Goal: Task Accomplishment & Management: Manage account settings

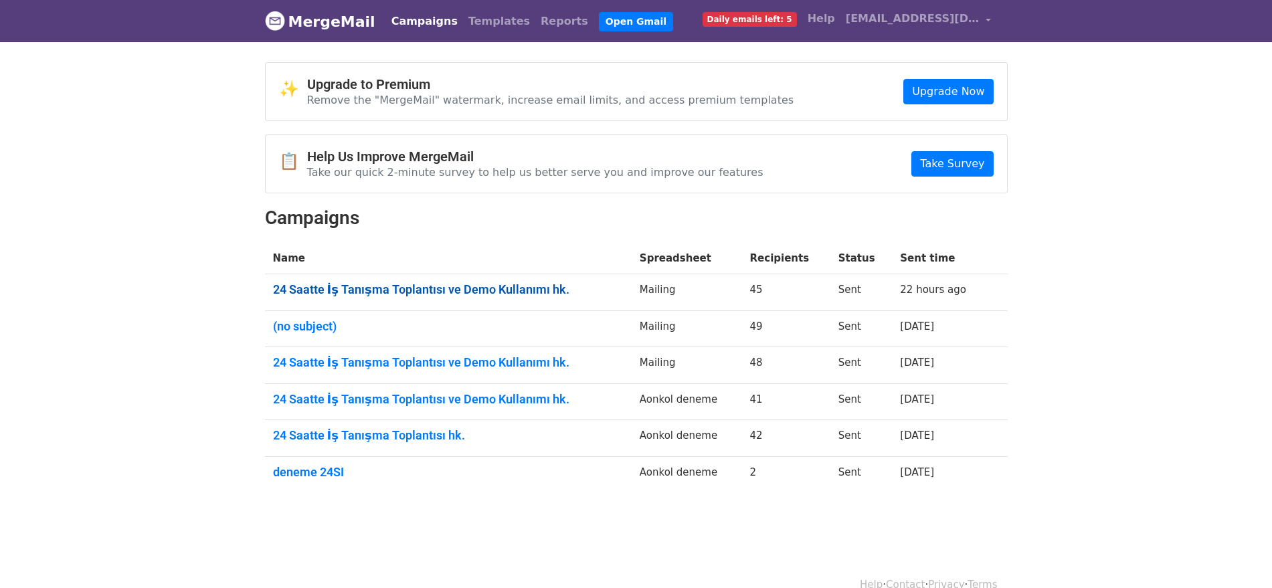
click at [455, 291] on link "24 Saatte İş Tanışma Toplantısı ve Demo Kullanımı hk." at bounding box center [448, 289] width 351 height 15
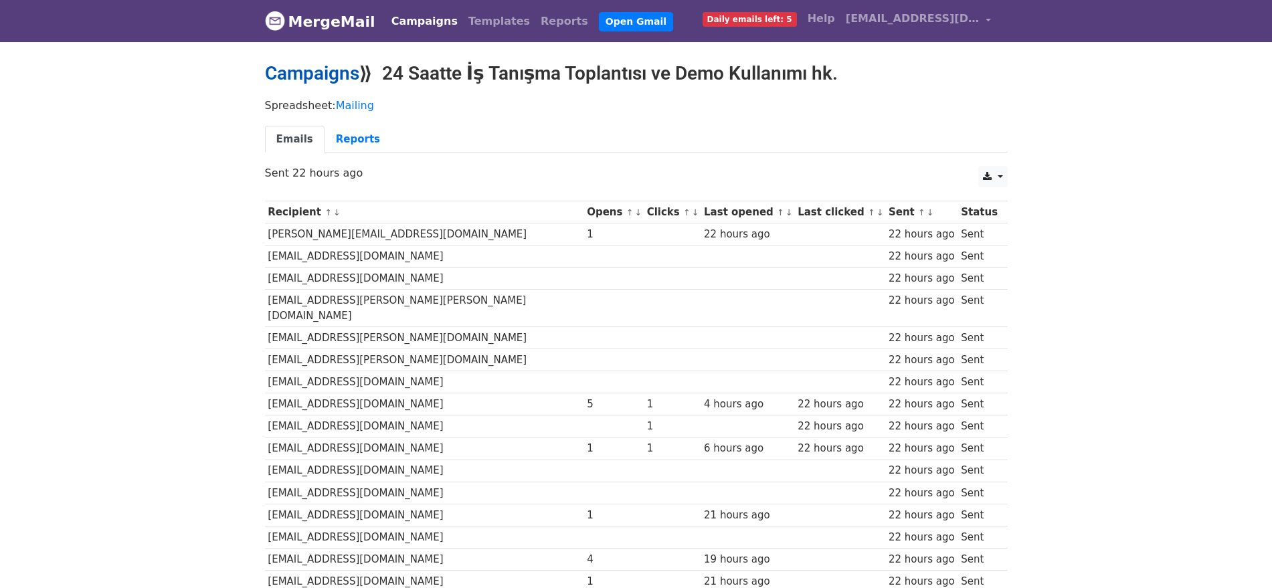
click at [307, 73] on link "Campaigns" at bounding box center [312, 73] width 94 height 22
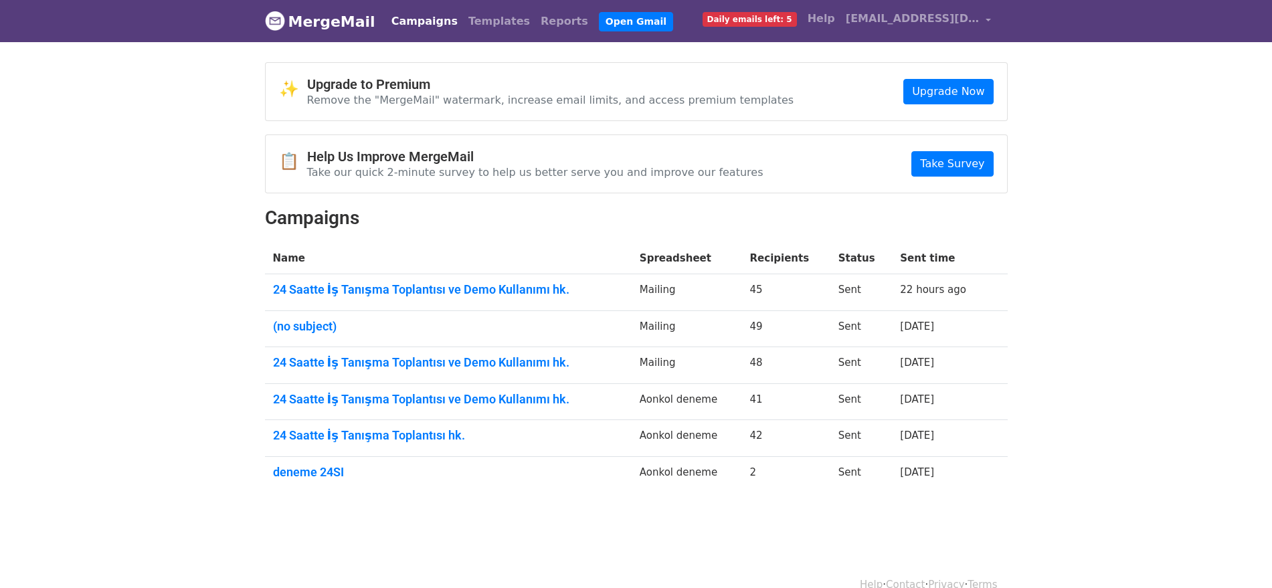
click at [363, 19] on link "MergeMail" at bounding box center [320, 21] width 110 height 28
click at [353, 280] on td "24 Saatte İş Tanışma Toplantısı ve Demo Kullanımı hk." at bounding box center [448, 292] width 367 height 37
click at [308, 323] on link "(no subject)" at bounding box center [448, 326] width 351 height 15
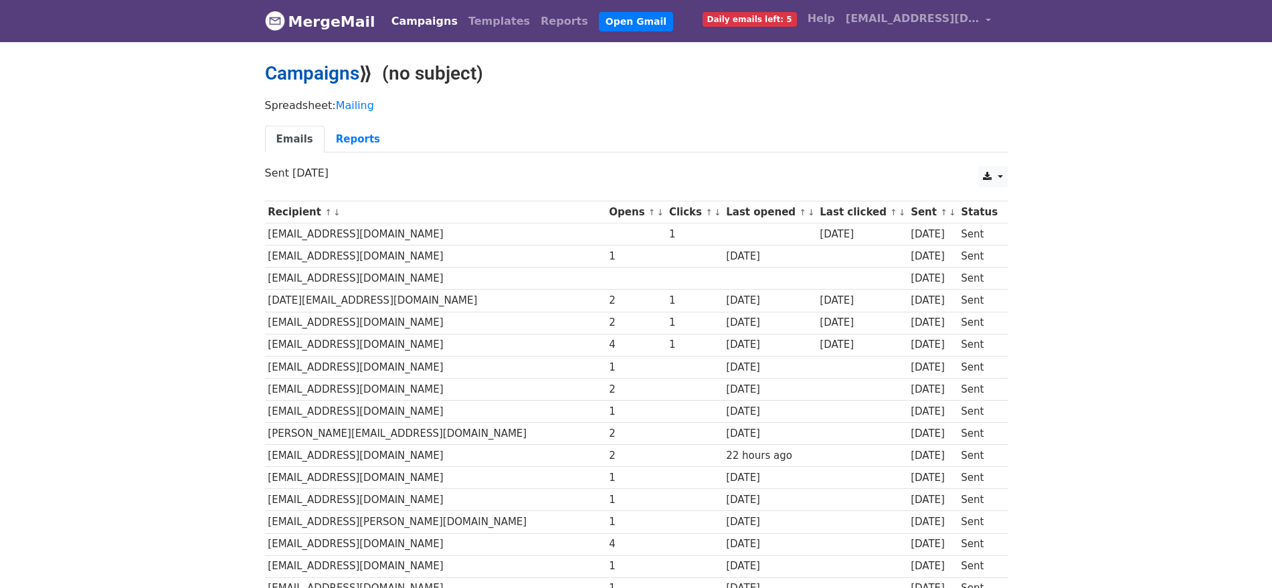
click at [297, 72] on link "Campaigns" at bounding box center [312, 73] width 94 height 22
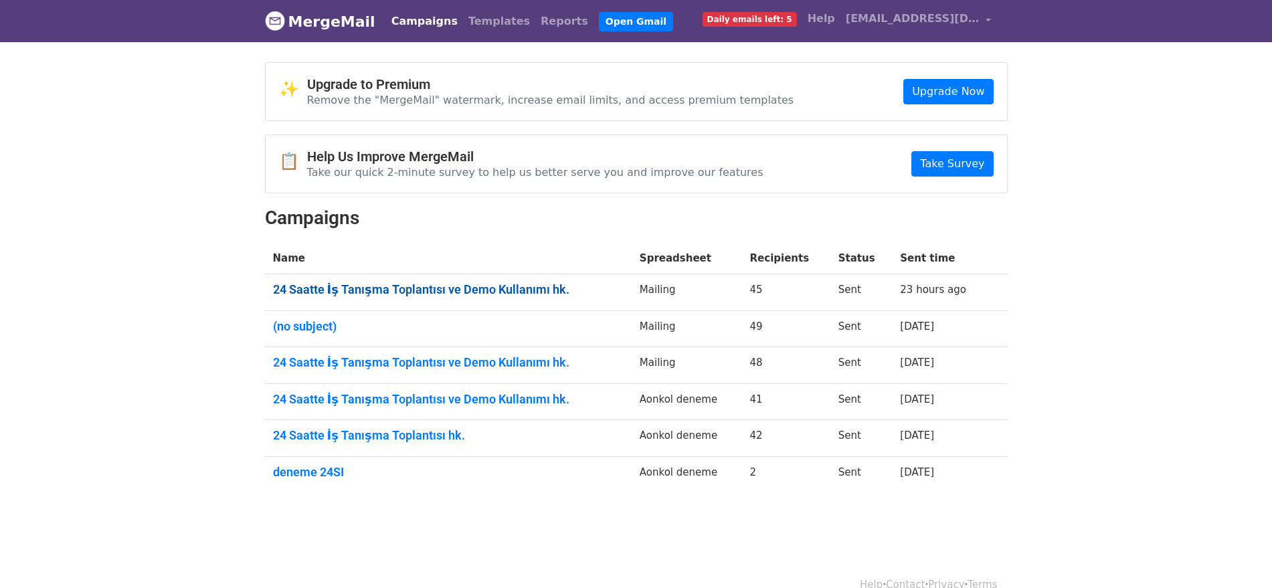
click at [495, 285] on link "24 Saatte İş Tanışma Toplantısı ve Demo Kullanımı hk." at bounding box center [448, 289] width 351 height 15
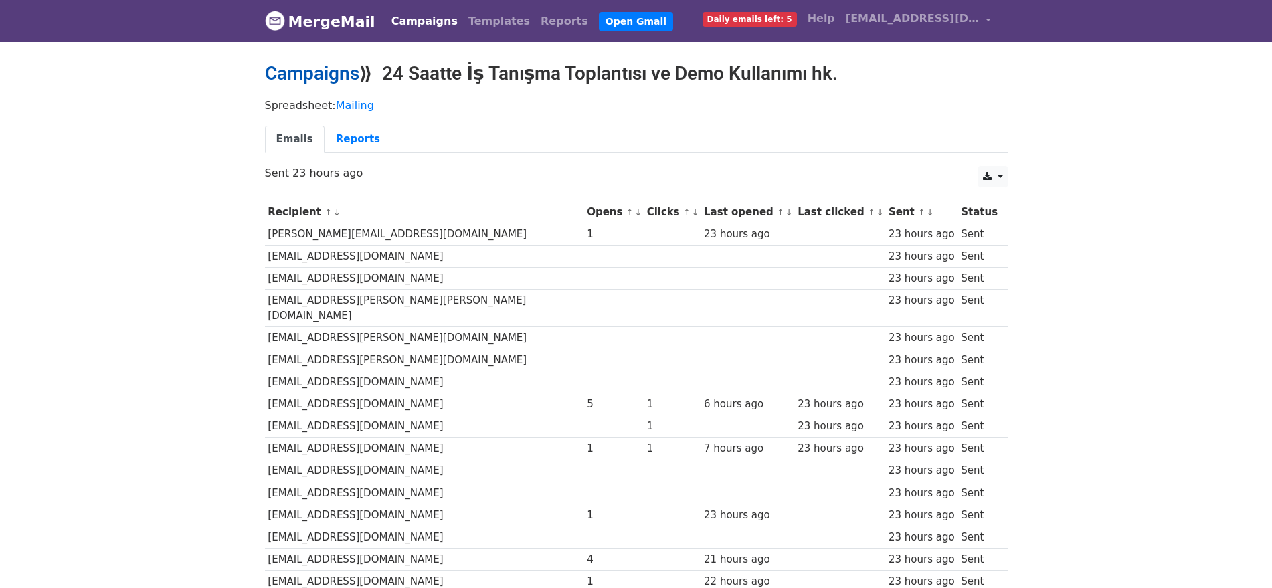
click at [328, 70] on link "Campaigns" at bounding box center [312, 73] width 94 height 22
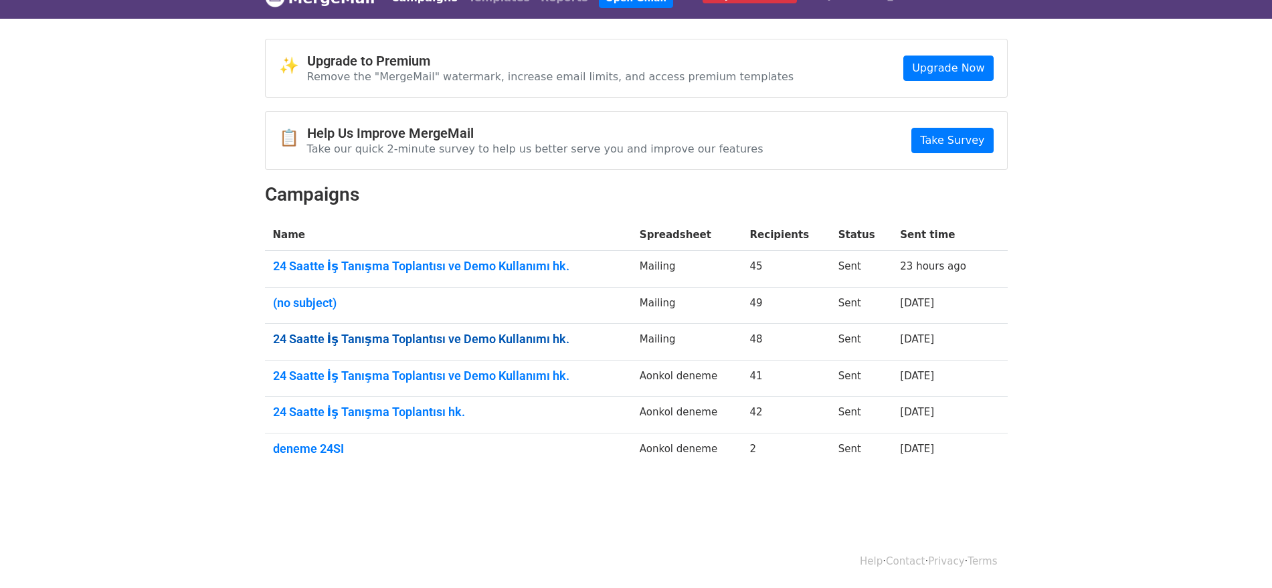
click at [333, 343] on link "24 Saatte İş Tanışma Toplantısı ve Demo Kullanımı hk." at bounding box center [448, 339] width 351 height 15
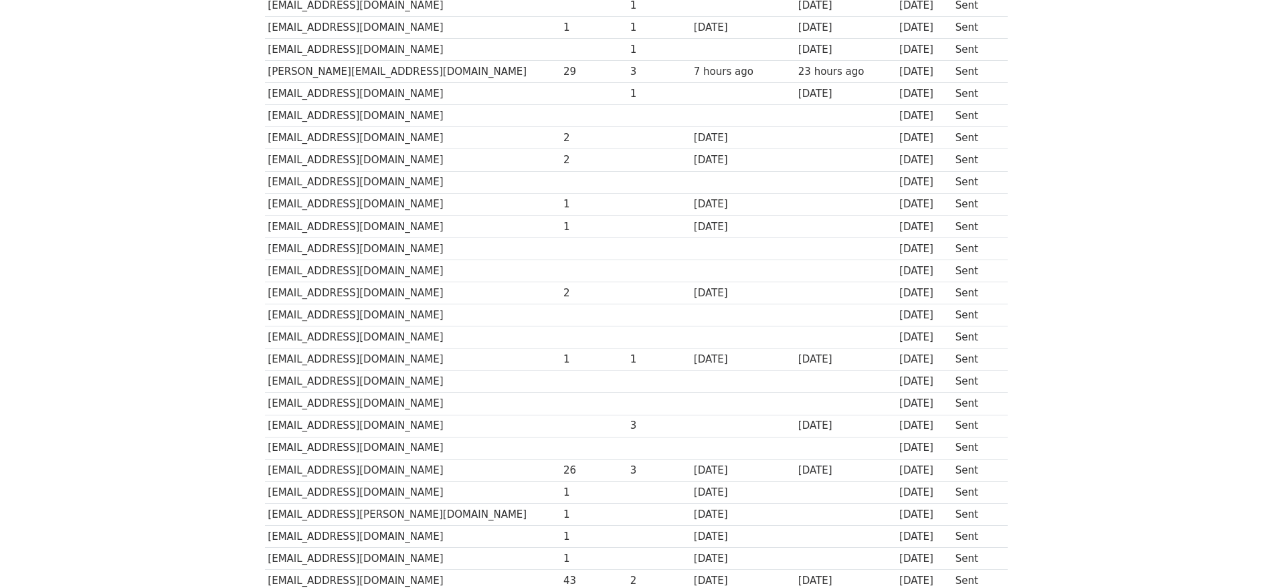
scroll to position [566, 0]
